Goal: Task Accomplishment & Management: Use online tool/utility

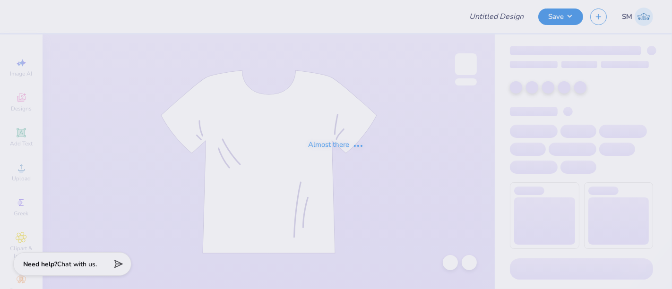
type input "SAS design 1 gilden"
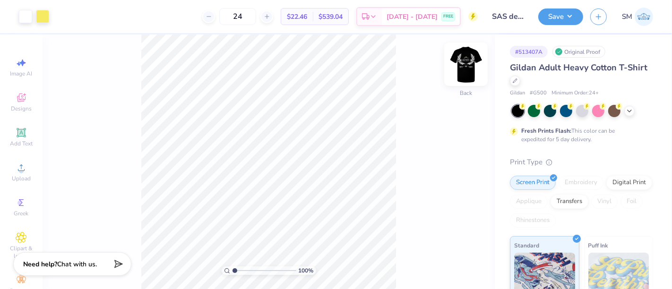
click at [471, 69] on img at bounding box center [466, 64] width 38 height 38
drag, startPoint x: 236, startPoint y: 271, endPoint x: 246, endPoint y: 269, distance: 9.6
type input "2.8"
click at [246, 269] on input "range" at bounding box center [265, 271] width 64 height 9
click at [16, 137] on icon at bounding box center [21, 132] width 11 height 11
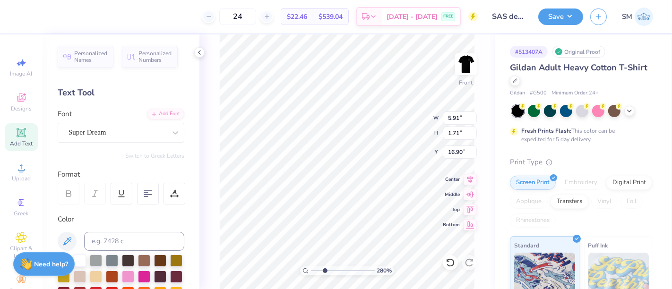
type input "16.90"
type textarea "®"
click at [103, 134] on div "Super Dream" at bounding box center [117, 132] width 99 height 15
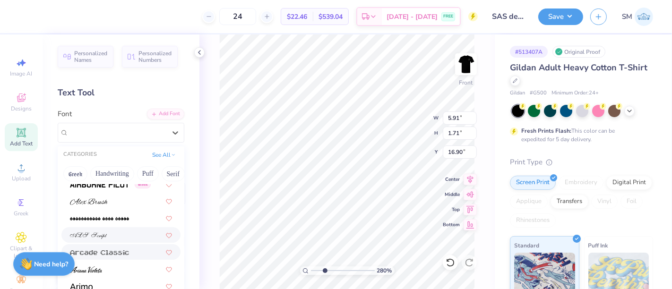
scroll to position [260, 0]
click at [95, 285] on div at bounding box center [121, 287] width 102 height 10
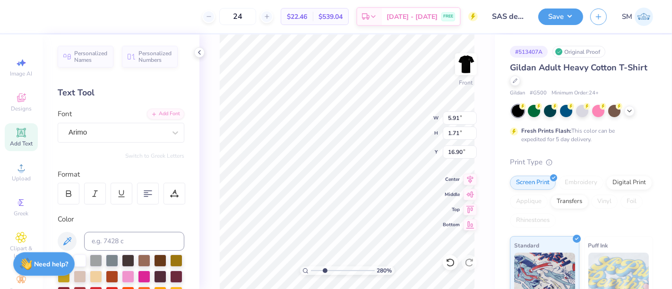
click at [127, 18] on div "24 $22.46 Per Item $539.04 Total Est. Delivery Sep 12 - 15 FREE" at bounding box center [252, 16] width 452 height 33
type input "1.72"
type input "16.89"
type input "0.23"
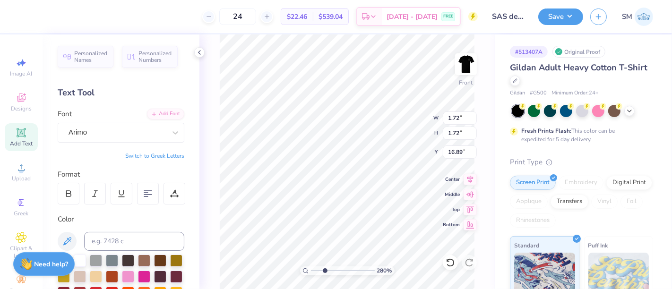
type input "0.23"
type input "11.05"
drag, startPoint x: 324, startPoint y: 271, endPoint x: 351, endPoint y: 268, distance: 27.1
type input "6.93"
click at [351, 269] on input "range" at bounding box center [343, 271] width 64 height 9
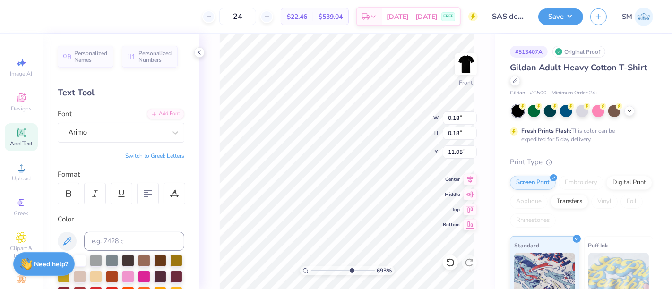
type input "0.18"
type input "11.10"
type input "0.08"
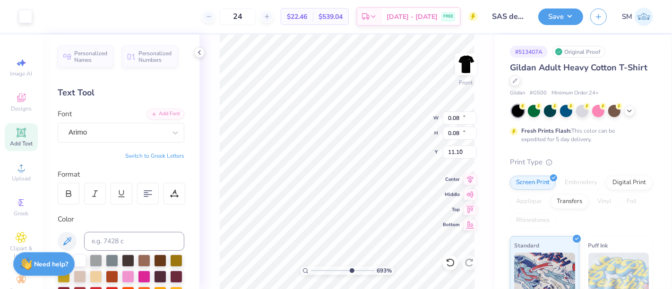
type input "14.65"
type input "11.33"
type input "5.03"
type input "0.08"
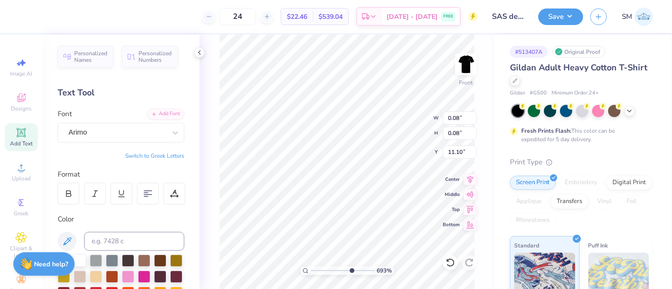
type input "11.12"
type input "14.65"
type input "11.33"
type input "5.01"
drag, startPoint x: 351, startPoint y: 269, endPoint x: 319, endPoint y: 268, distance: 32.2
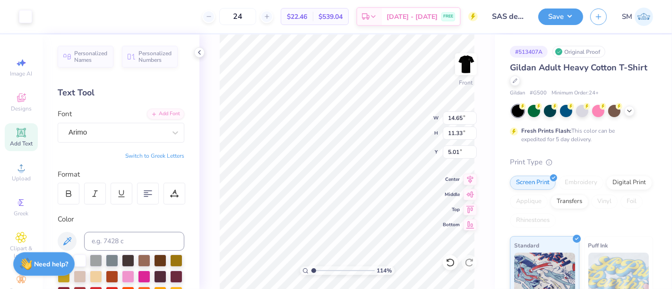
type input "1.03"
click at [313, 272] on input "range" at bounding box center [343, 271] width 64 height 9
click at [565, 12] on button "Save" at bounding box center [560, 15] width 45 height 17
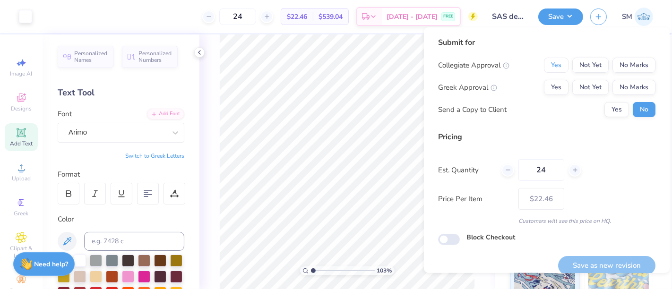
drag, startPoint x: 549, startPoint y: 65, endPoint x: 583, endPoint y: 76, distance: 36.2
click at [548, 66] on button "Yes" at bounding box center [556, 65] width 25 height 15
drag, startPoint x: 623, startPoint y: 85, endPoint x: 614, endPoint y: 98, distance: 15.9
click at [624, 88] on button "No Marks" at bounding box center [634, 87] width 43 height 15
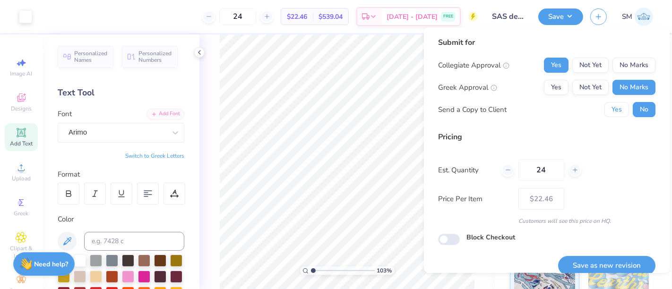
drag, startPoint x: 614, startPoint y: 98, endPoint x: 621, endPoint y: 158, distance: 60.4
click at [606, 110] on button "Yes" at bounding box center [617, 109] width 25 height 15
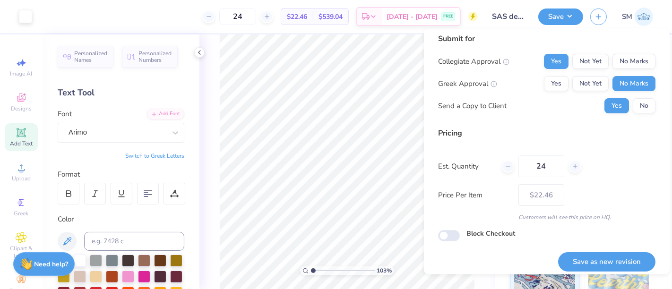
scroll to position [0, 0]
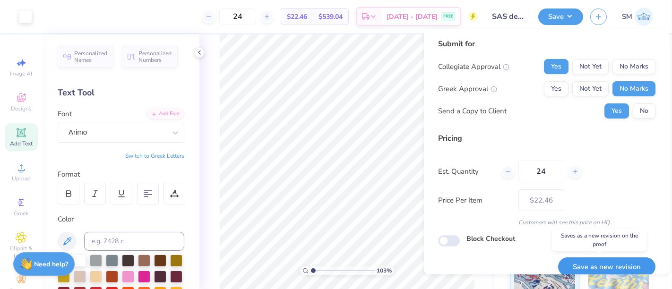
click at [598, 264] on button "Save as new revision" at bounding box center [606, 267] width 97 height 19
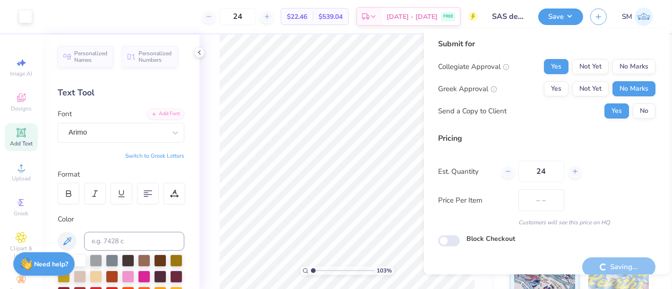
type input "$22.46"
drag, startPoint x: 312, startPoint y: 270, endPoint x: 332, endPoint y: 277, distance: 20.8
type input "4.01"
click at [332, 275] on input "range" at bounding box center [343, 271] width 64 height 9
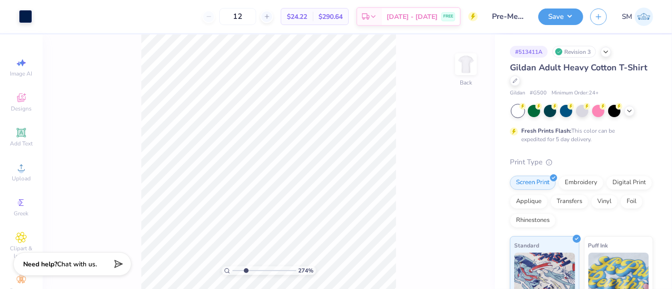
drag, startPoint x: 235, startPoint y: 271, endPoint x: 246, endPoint y: 272, distance: 10.9
type input "2.74"
click at [246, 272] on input "range" at bounding box center [265, 271] width 64 height 9
click at [17, 131] on icon at bounding box center [20, 132] width 7 height 7
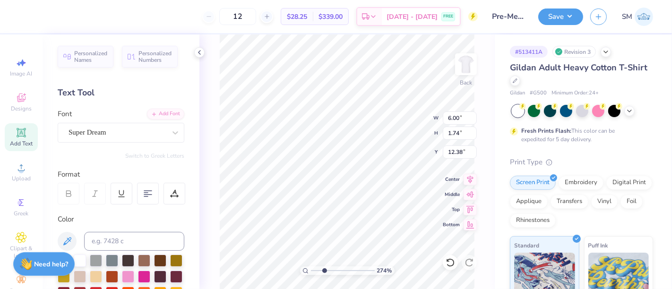
scroll to position [9, 2]
paste textarea "®"
type textarea "®"
click at [113, 129] on div "Super Dream" at bounding box center [117, 132] width 99 height 15
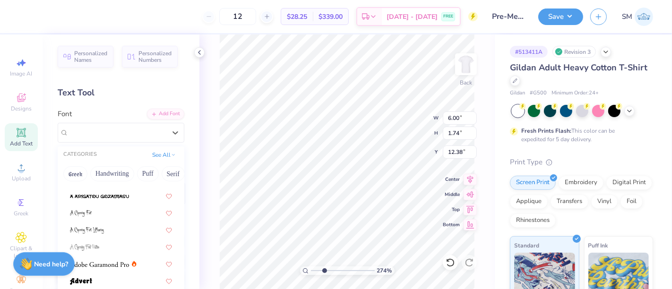
scroll to position [262, 0]
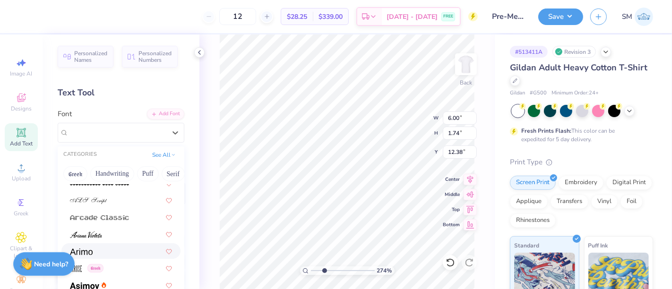
drag, startPoint x: 102, startPoint y: 247, endPoint x: 177, endPoint y: 216, distance: 81.2
click at [102, 246] on div at bounding box center [121, 251] width 102 height 10
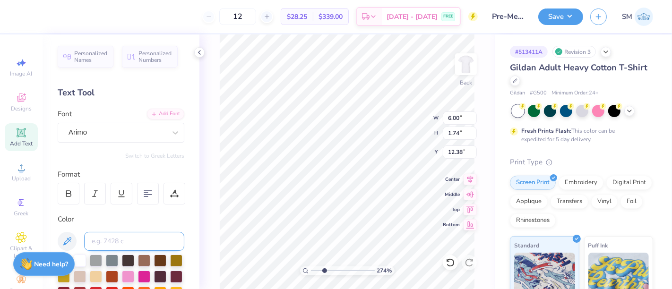
click at [112, 239] on input at bounding box center [134, 241] width 100 height 19
type input "2768 c"
type input "0.35"
type input "5.93"
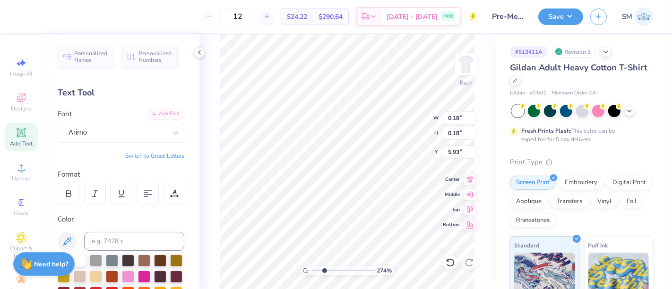
type input "0.18"
drag, startPoint x: 325, startPoint y: 270, endPoint x: 345, endPoint y: 267, distance: 20.1
type input "6.05"
click at [345, 267] on input "range" at bounding box center [343, 271] width 64 height 9
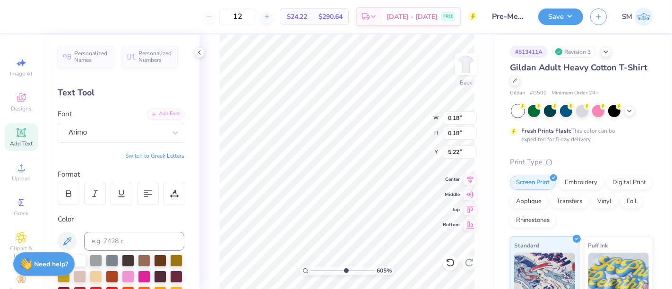
type input "5.22"
type input "0.11"
drag, startPoint x: 350, startPoint y: 269, endPoint x: 355, endPoint y: 268, distance: 5.2
type input "7.43"
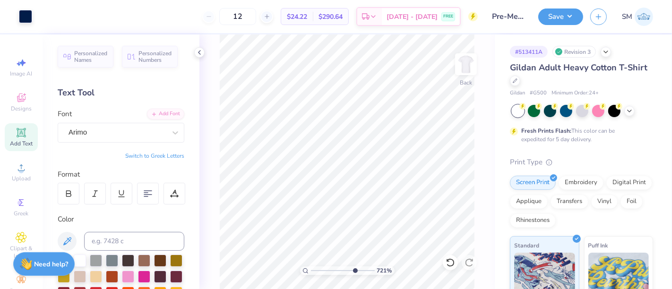
click at [354, 269] on input "range" at bounding box center [343, 271] width 64 height 9
type input "5.20"
type input "0.09"
type input "5.22"
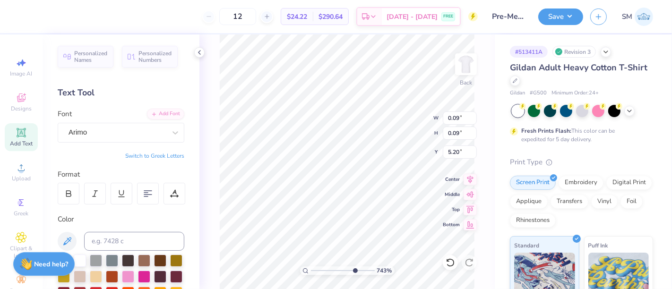
type input "5.20"
type input "0.08"
drag, startPoint x: 354, startPoint y: 270, endPoint x: 336, endPoint y: 271, distance: 17.5
click at [336, 271] on input "range" at bounding box center [343, 271] width 64 height 9
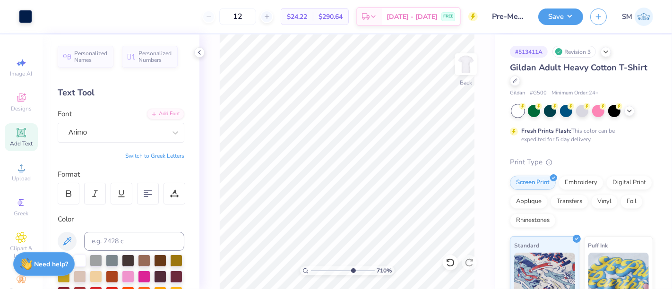
drag, startPoint x: 341, startPoint y: 269, endPoint x: 352, endPoint y: 270, distance: 10.9
click at [352, 270] on input "range" at bounding box center [343, 271] width 64 height 9
drag, startPoint x: 352, startPoint y: 272, endPoint x: 331, endPoint y: 272, distance: 20.8
type input "3.84"
click at [331, 272] on input "range" at bounding box center [343, 271] width 64 height 9
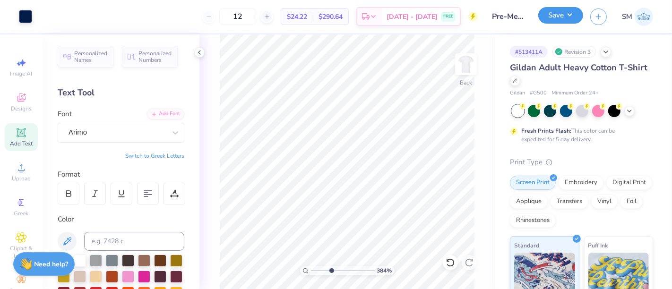
click at [568, 17] on button "Save" at bounding box center [560, 15] width 45 height 17
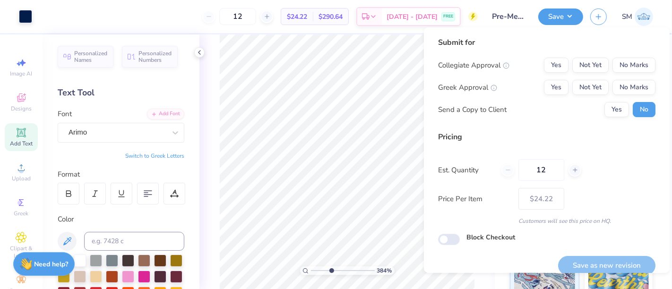
click at [548, 74] on div "Collegiate Approval Yes Not Yet No Marks Greek Approval Yes Not Yet No Marks Se…" at bounding box center [546, 88] width 217 height 60
click at [547, 63] on button "Yes" at bounding box center [556, 65] width 25 height 15
click at [631, 92] on button "No Marks" at bounding box center [634, 87] width 43 height 15
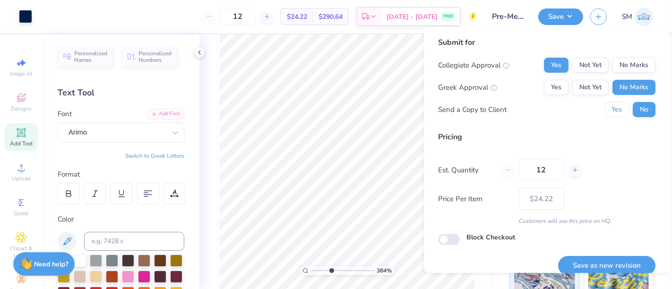
drag, startPoint x: 608, startPoint y: 112, endPoint x: 606, endPoint y: 147, distance: 34.6
click at [608, 112] on button "Yes" at bounding box center [617, 109] width 25 height 15
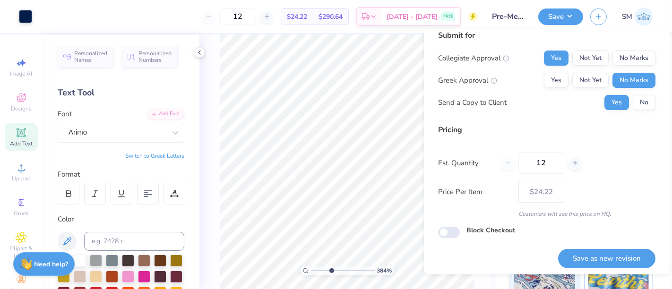
scroll to position [10, 0]
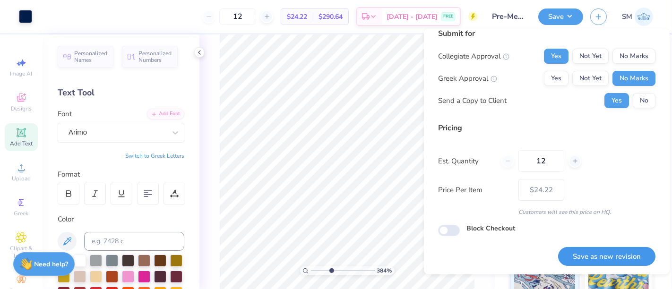
click at [608, 253] on button "Save as new revision" at bounding box center [606, 256] width 97 height 19
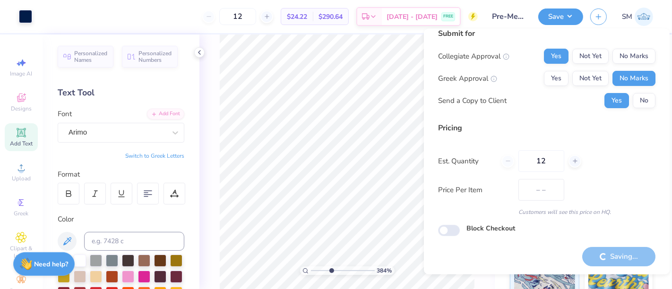
type input "$24.22"
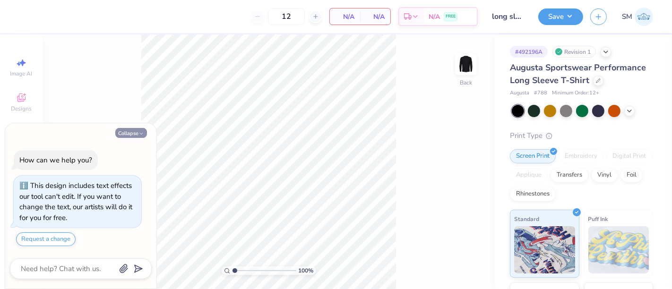
click at [137, 137] on button "Collapse" at bounding box center [131, 133] width 32 height 10
type textarea "x"
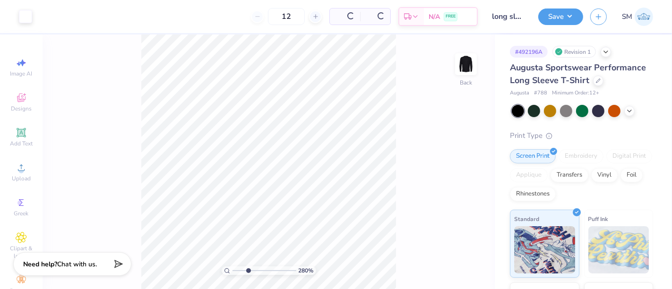
drag, startPoint x: 234, startPoint y: 272, endPoint x: 248, endPoint y: 272, distance: 14.2
click at [248, 272] on input "range" at bounding box center [265, 271] width 64 height 9
drag, startPoint x: 246, startPoint y: 272, endPoint x: 278, endPoint y: 269, distance: 32.3
click at [278, 269] on input "range" at bounding box center [265, 271] width 64 height 9
drag, startPoint x: 268, startPoint y: 272, endPoint x: 235, endPoint y: 265, distance: 34.2
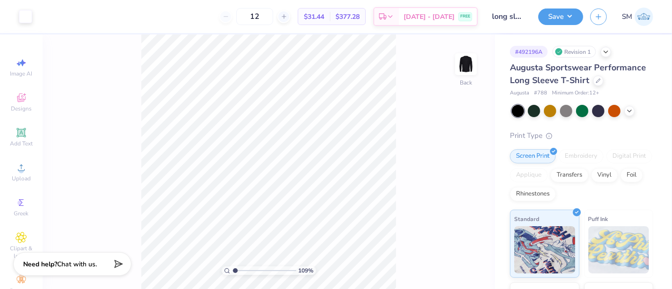
type input "1.09"
click at [235, 267] on input "range" at bounding box center [265, 271] width 64 height 9
click at [17, 128] on icon at bounding box center [21, 132] width 11 height 11
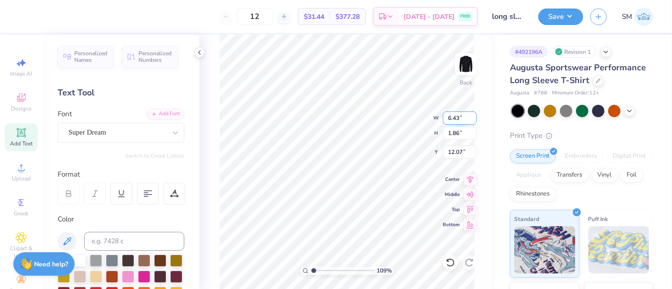
scroll to position [9, 1]
type textarea "®"
click at [107, 132] on div "Super Dream" at bounding box center [117, 132] width 99 height 15
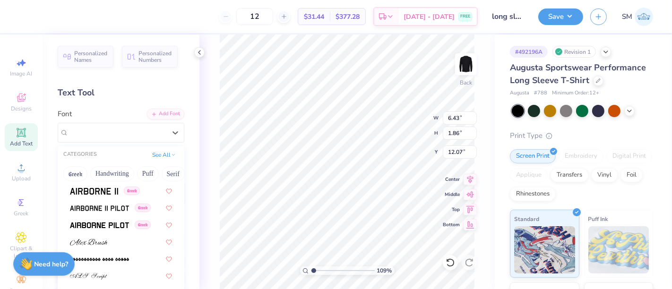
scroll to position [245, 0]
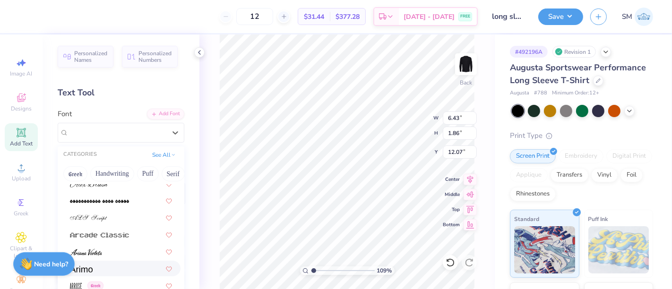
click at [93, 269] on div at bounding box center [121, 269] width 102 height 10
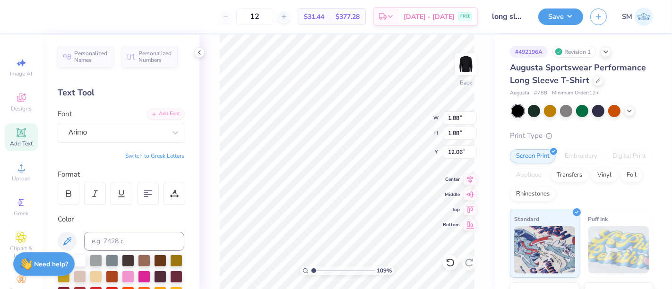
type input "0.56"
drag, startPoint x: 312, startPoint y: 272, endPoint x: 344, endPoint y: 272, distance: 31.7
type input "5.94"
click at [344, 273] on input "range" at bounding box center [343, 271] width 64 height 9
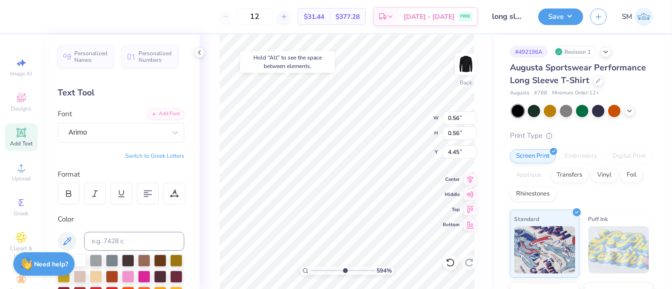
type input "4.45"
type input "0.12"
drag, startPoint x: 344, startPoint y: 269, endPoint x: 329, endPoint y: 270, distance: 14.7
click at [328, 272] on input "range" at bounding box center [343, 271] width 64 height 9
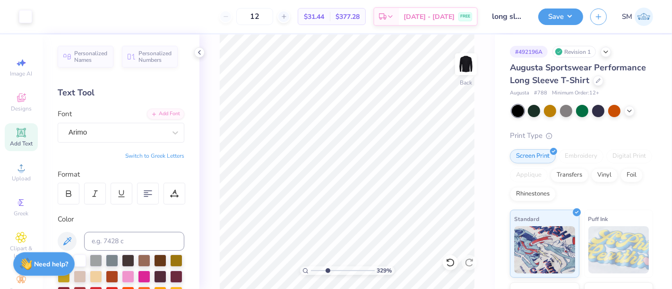
type input "3.29"
click at [566, 17] on button "Save" at bounding box center [560, 15] width 45 height 17
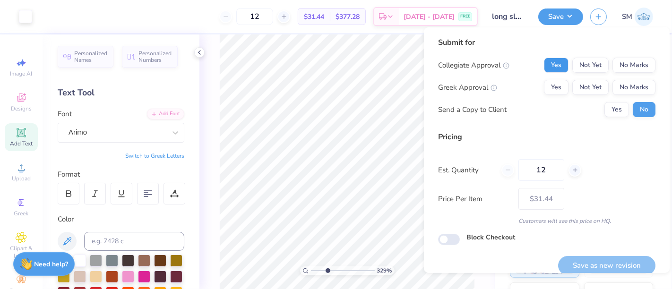
click at [549, 62] on button "Yes" at bounding box center [556, 65] width 25 height 15
click at [624, 88] on button "No Marks" at bounding box center [634, 87] width 43 height 15
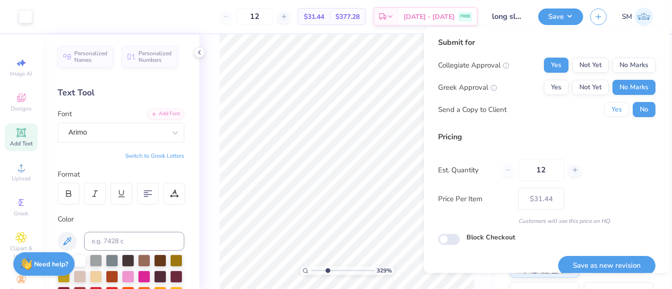
drag, startPoint x: 608, startPoint y: 107, endPoint x: 613, endPoint y: 156, distance: 49.4
click at [608, 108] on button "Yes" at bounding box center [617, 109] width 25 height 15
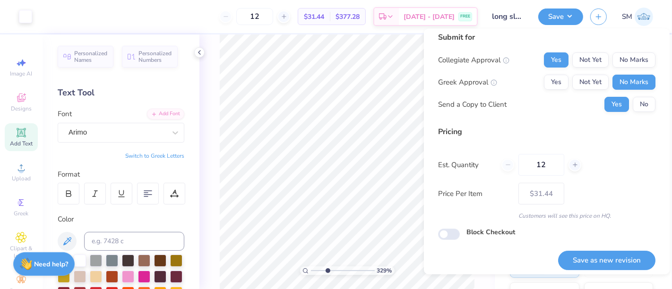
scroll to position [10, 0]
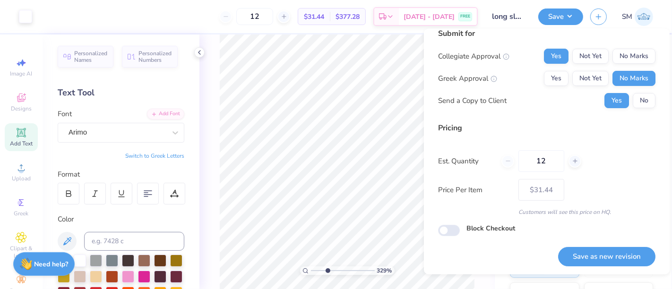
click at [606, 256] on button "Save as new revision" at bounding box center [606, 256] width 97 height 19
type input "$31.44"
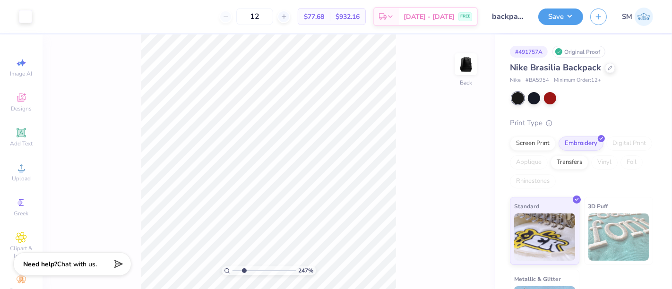
drag, startPoint x: 234, startPoint y: 271, endPoint x: 255, endPoint y: 267, distance: 21.2
type input "2.41"
click at [243, 275] on input "range" at bounding box center [265, 271] width 64 height 9
click at [23, 131] on icon at bounding box center [21, 132] width 11 height 11
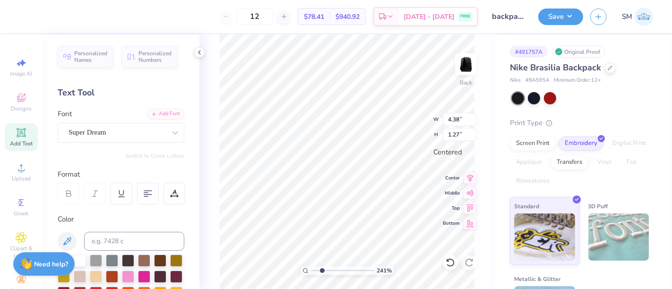
scroll to position [9, 1]
type textarea "491757"
click at [16, 131] on icon at bounding box center [21, 132] width 11 height 11
type textarea "®"
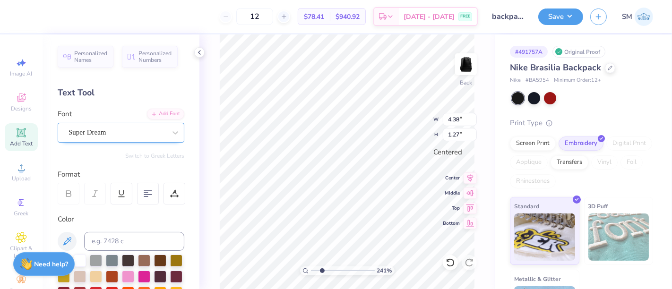
click at [123, 138] on div at bounding box center [117, 132] width 97 height 13
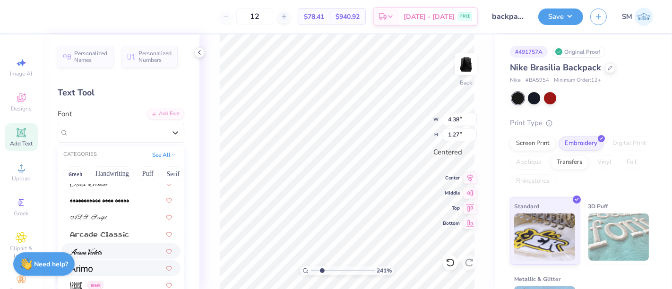
scroll to position [279, 0]
drag, startPoint x: 93, startPoint y: 268, endPoint x: 100, endPoint y: 268, distance: 7.6
click at [93, 268] on div at bounding box center [121, 268] width 102 height 10
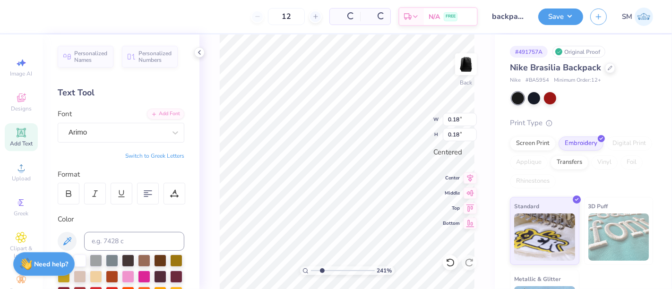
type input "0.18"
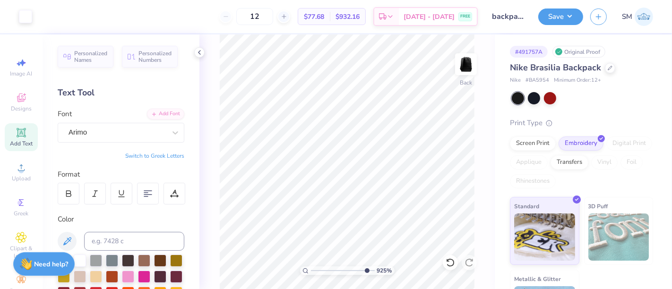
drag, startPoint x: 320, startPoint y: 272, endPoint x: 365, endPoint y: 277, distance: 45.6
type input "9.25"
click at [365, 275] on input "range" at bounding box center [343, 271] width 64 height 9
type input "0.10"
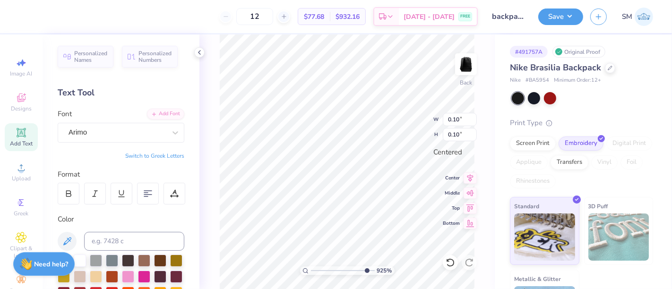
click at [199, 11] on div "12 $77.68 Per Item $932.16 Total Est. Delivery [DATE] - [DATE] FREE" at bounding box center [252, 16] width 452 height 33
type input "5.14"
type input "1.84"
drag, startPoint x: 362, startPoint y: 272, endPoint x: 326, endPoint y: 268, distance: 36.2
click at [321, 270] on input "range" at bounding box center [343, 271] width 64 height 9
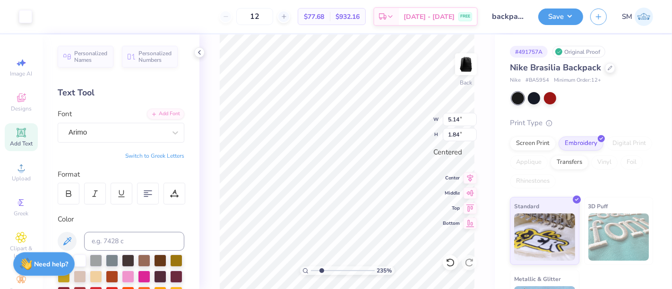
type input "2.35"
click at [566, 14] on button "Save" at bounding box center [560, 15] width 45 height 17
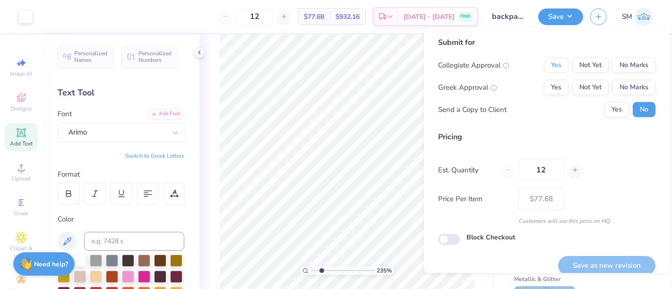
drag, startPoint x: 548, startPoint y: 60, endPoint x: 579, endPoint y: 76, distance: 35.3
click at [548, 60] on button "Yes" at bounding box center [556, 65] width 25 height 15
click at [627, 93] on button "No Marks" at bounding box center [634, 87] width 43 height 15
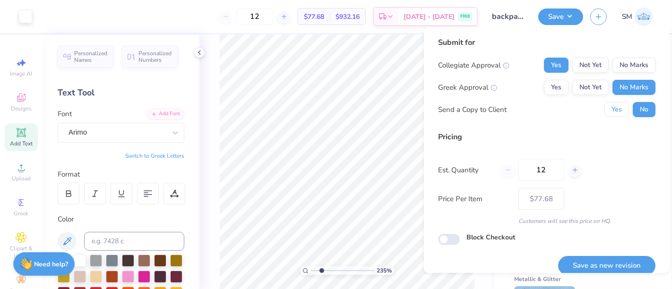
click at [610, 111] on button "Yes" at bounding box center [617, 109] width 25 height 15
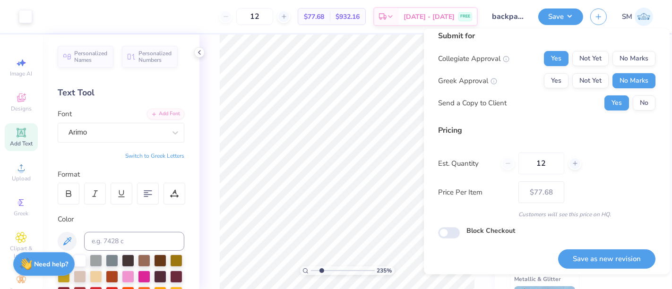
scroll to position [10, 0]
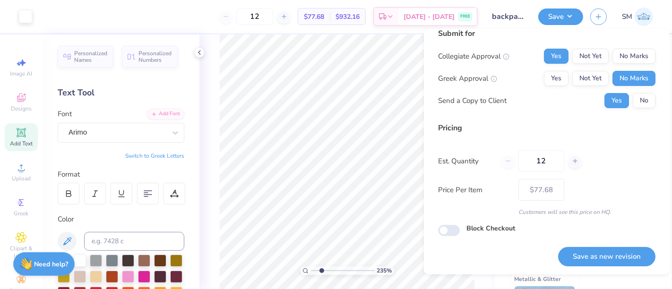
click at [604, 259] on button "Save as new revision" at bounding box center [606, 256] width 97 height 19
type input "$77.68"
